Goal: Information Seeking & Learning: Compare options

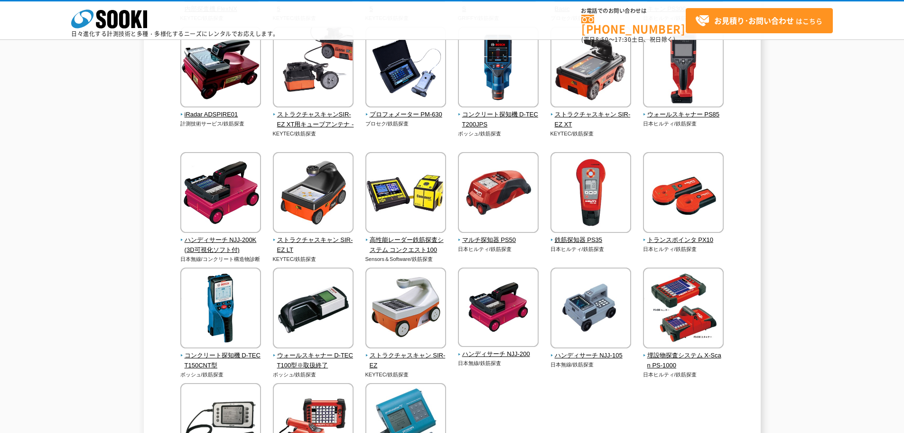
scroll to position [190, 0]
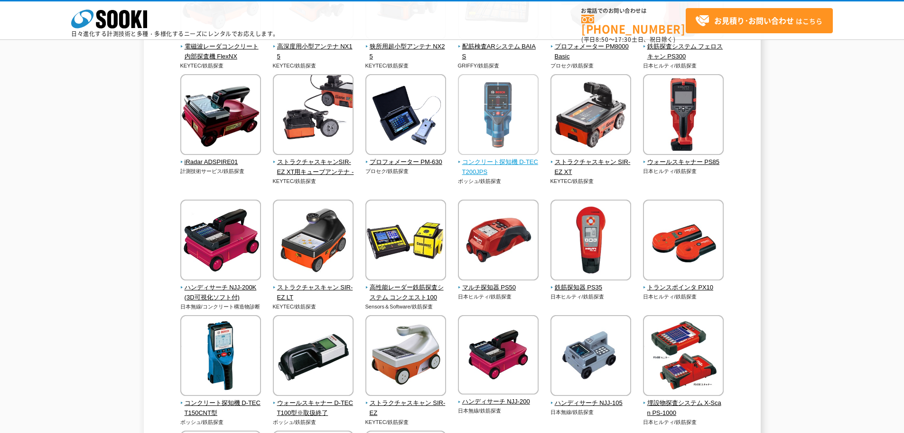
click at [508, 125] on img at bounding box center [498, 115] width 81 height 83
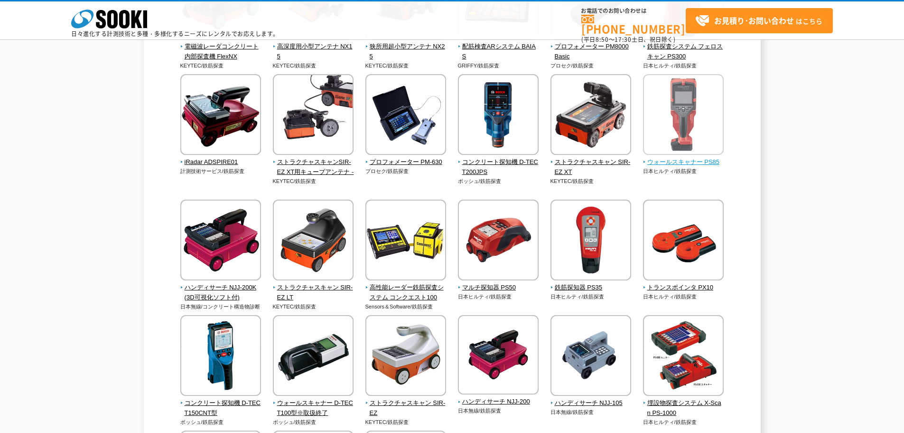
click at [692, 122] on img at bounding box center [683, 115] width 81 height 83
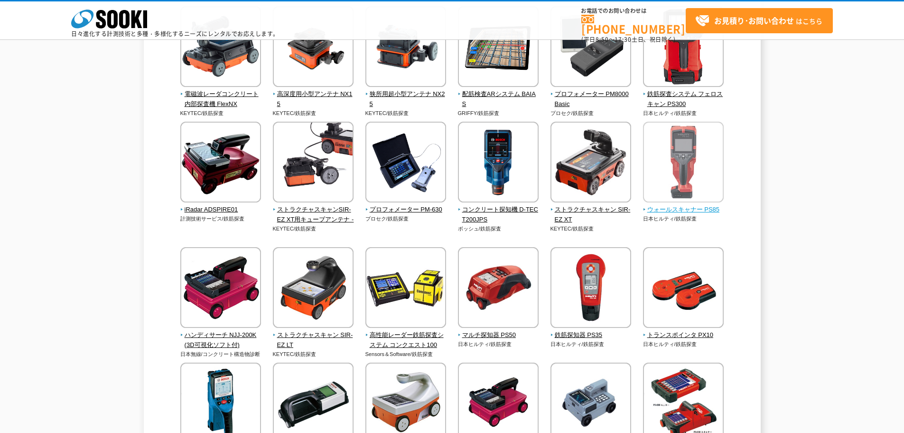
scroll to position [95, 0]
